Goal: Task Accomplishment & Management: Manage account settings

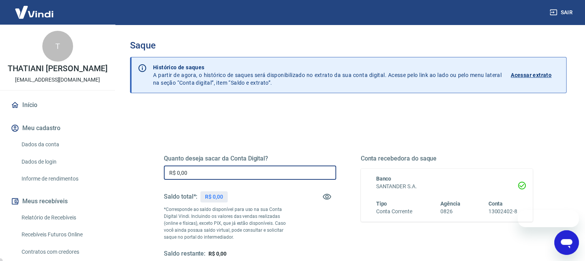
click at [211, 170] on input "R$ 0,00" at bounding box center [250, 172] width 172 height 14
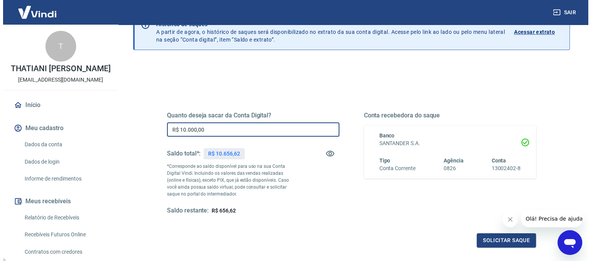
scroll to position [115, 0]
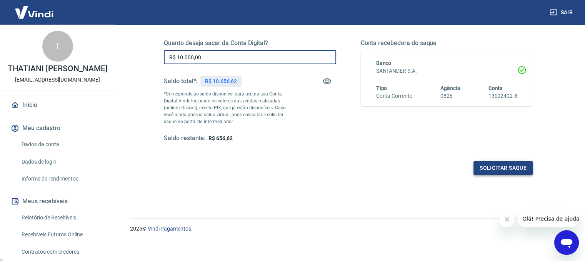
type input "R$ 10.000,00"
click at [487, 167] on button "Solicitar saque" at bounding box center [503, 168] width 59 height 14
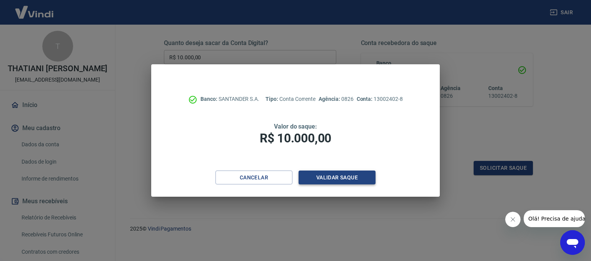
click at [345, 175] on button "Validar saque" at bounding box center [337, 177] width 77 height 14
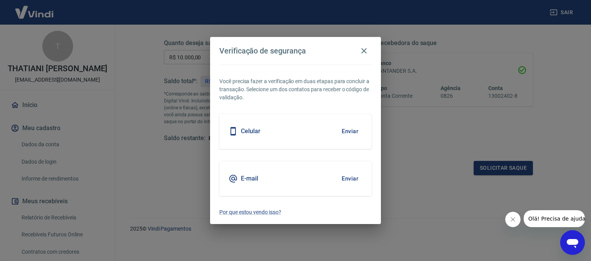
click at [354, 181] on button "Enviar" at bounding box center [349, 178] width 25 height 16
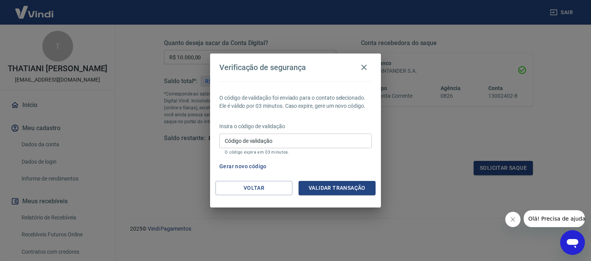
click at [289, 142] on input "Código de validação" at bounding box center [295, 140] width 152 height 14
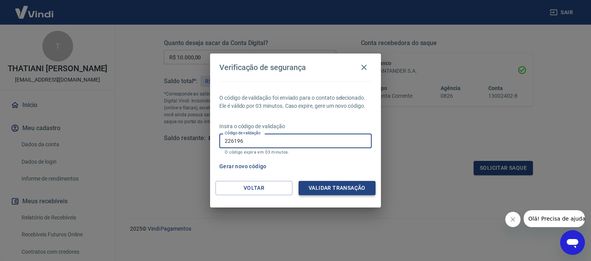
type input "226196"
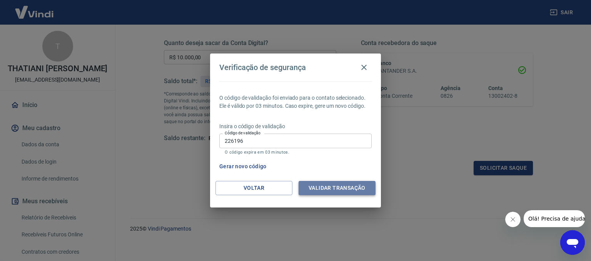
click at [339, 190] on button "Validar transação" at bounding box center [337, 188] width 77 height 14
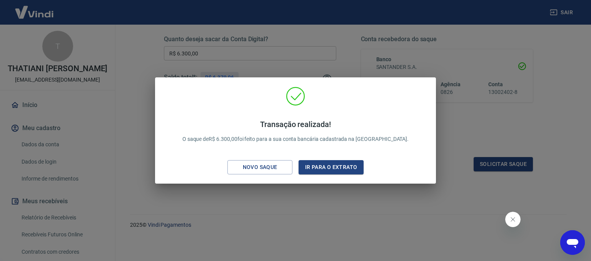
scroll to position [119, 0]
